Goal: Navigation & Orientation: Find specific page/section

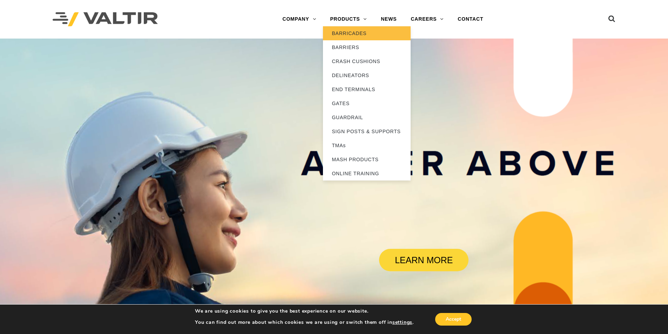
click at [359, 35] on link "BARRICADES" at bounding box center [367, 33] width 88 height 14
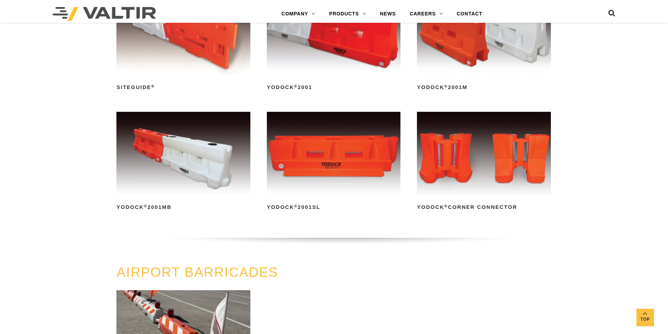
scroll to position [596, 0]
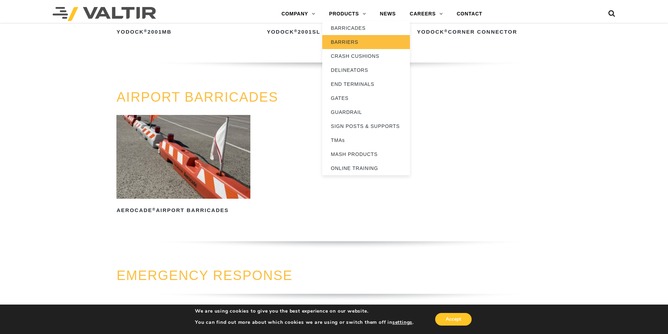
click at [357, 41] on link "BARRIERS" at bounding box center [366, 42] width 88 height 14
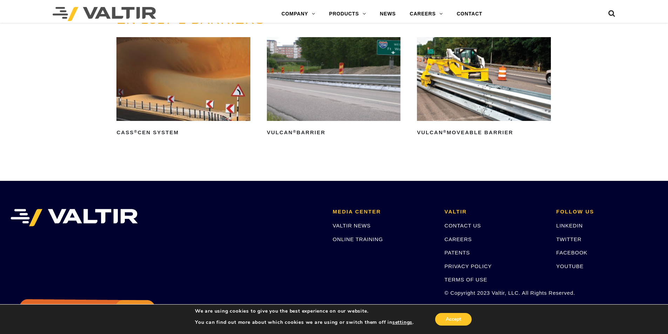
scroll to position [1459, 0]
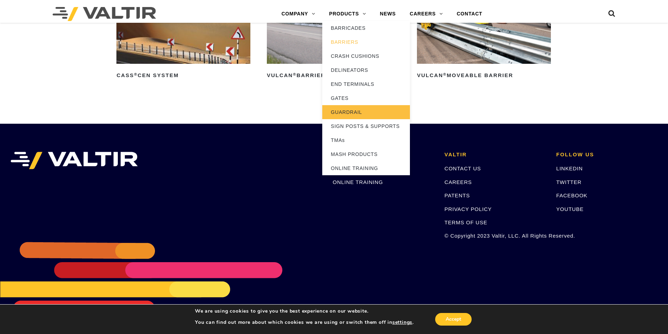
click at [362, 115] on link "GUARDRAIL" at bounding box center [366, 112] width 88 height 14
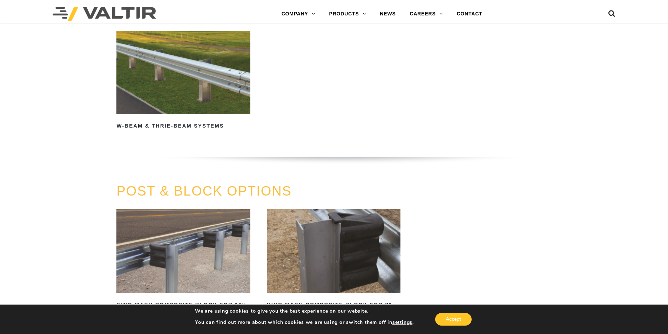
scroll to position [420, 0]
